Goal: Transaction & Acquisition: Book appointment/travel/reservation

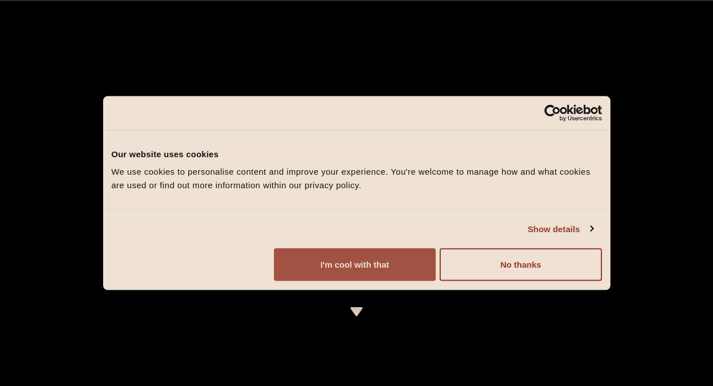
click at [436, 281] on button "I'm cool with that" at bounding box center [355, 264] width 162 height 33
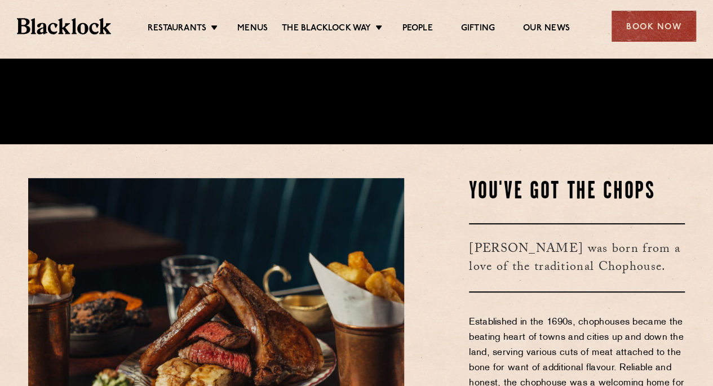
scroll to position [230, 0]
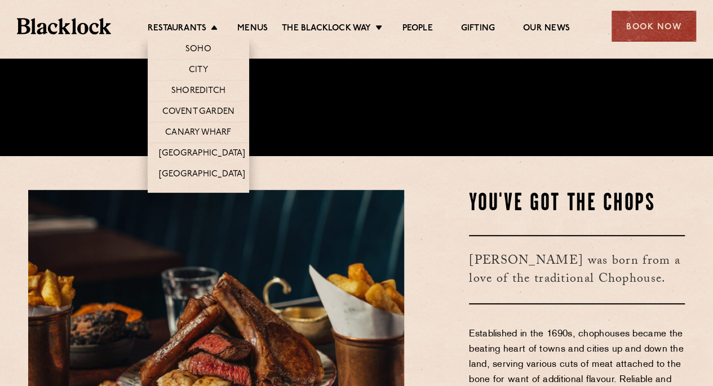
click at [211, 29] on li "Restaurants [GEOGRAPHIC_DATA] [GEOGRAPHIC_DATA] [GEOGRAPHIC_DATA] [GEOGRAPHIC_D…" at bounding box center [186, 29] width 76 height 12
click at [196, 129] on link "Canary Wharf" at bounding box center [198, 133] width 66 height 12
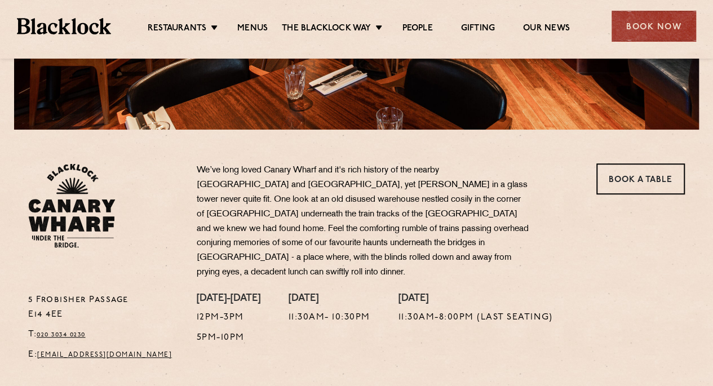
scroll to position [273, 0]
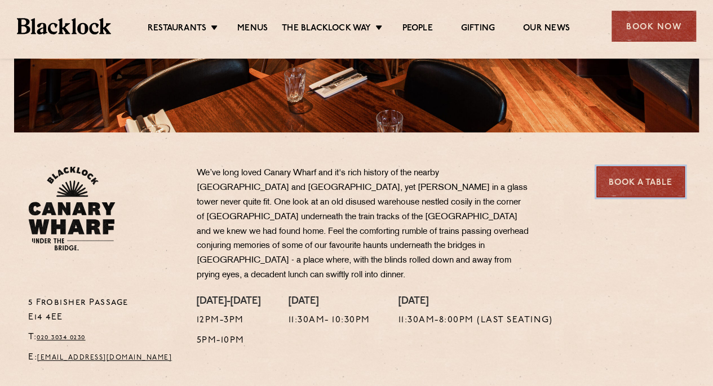
click at [631, 183] on link "Book a Table" at bounding box center [640, 181] width 88 height 31
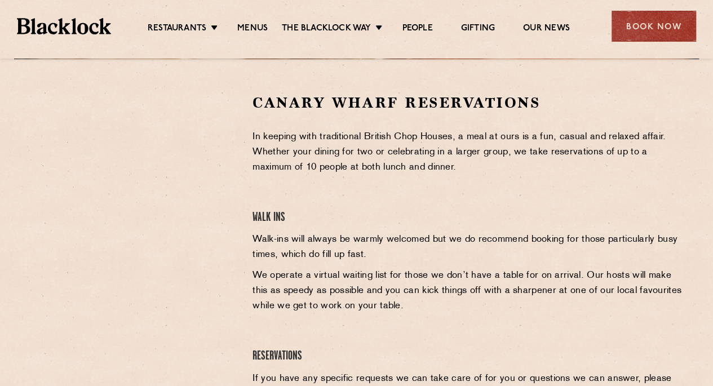
scroll to position [348, 0]
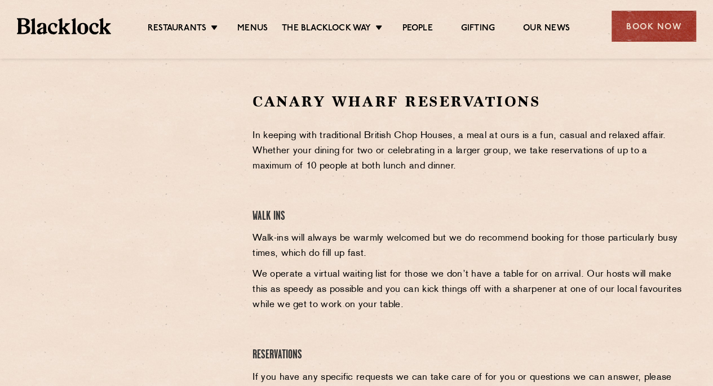
click at [708, 190] on section "Canary Wharf Reservations In keeping with traditional British Chop Houses, a me…" at bounding box center [356, 259] width 713 height 403
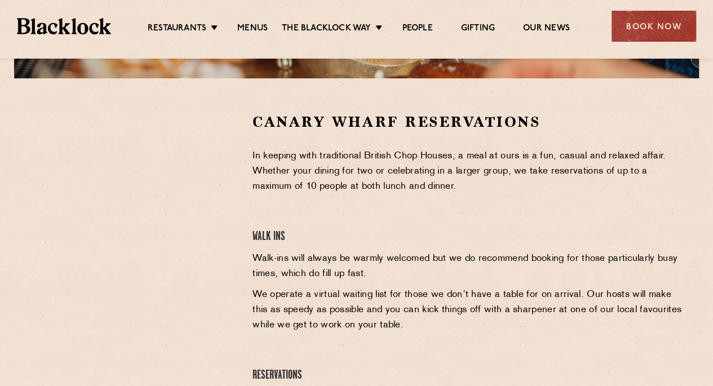
scroll to position [326, 0]
